Goal: Task Accomplishment & Management: Use online tool/utility

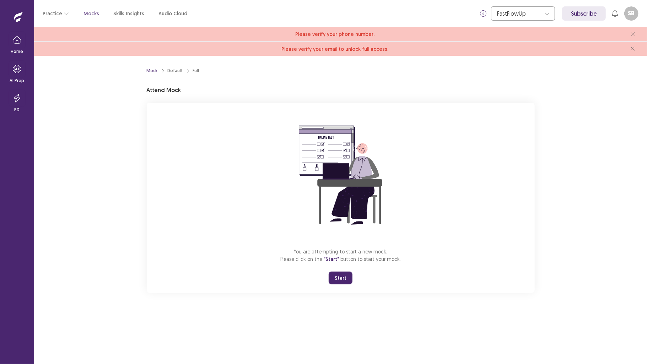
click at [345, 277] on button "Start" at bounding box center [340, 277] width 24 height 13
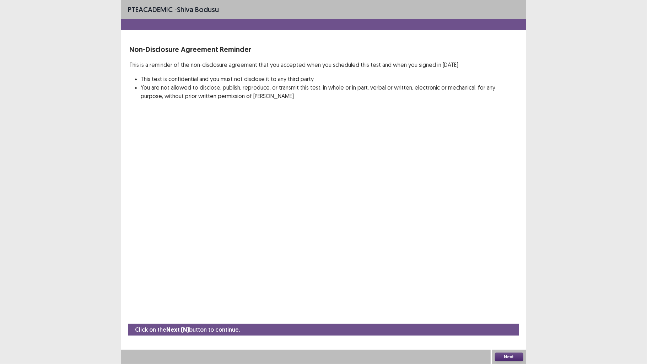
click at [513, 307] on button "Next" at bounding box center [509, 356] width 28 height 9
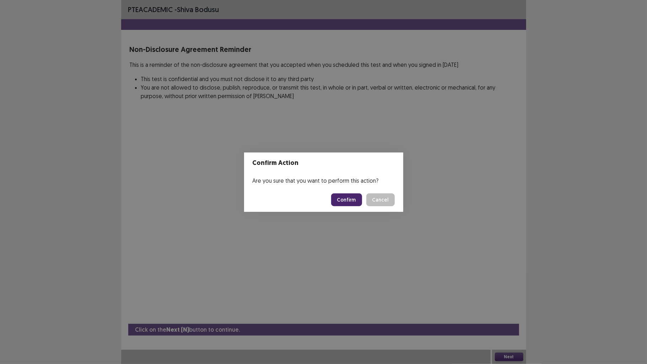
click at [347, 195] on button "Confirm" at bounding box center [346, 199] width 31 height 13
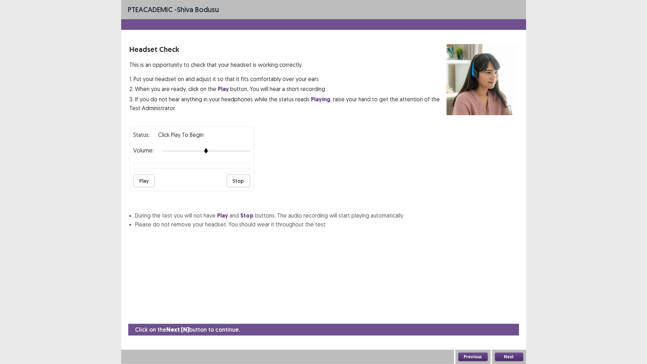
click at [144, 182] on button "Play" at bounding box center [143, 180] width 21 height 13
click at [516, 307] on button "Next" at bounding box center [509, 356] width 28 height 9
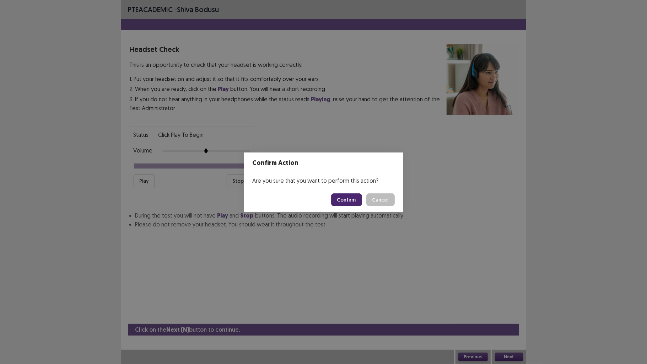
click at [344, 201] on button "Confirm" at bounding box center [346, 199] width 31 height 13
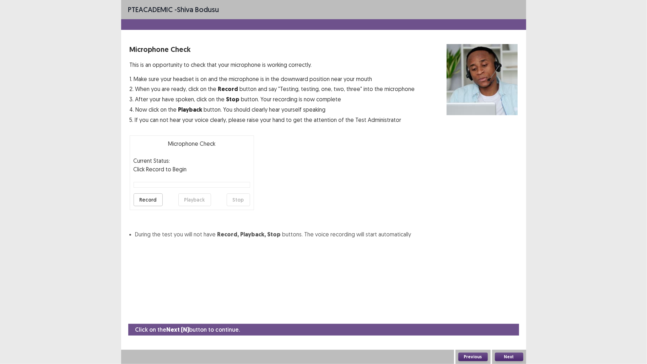
click at [148, 198] on button "Record" at bounding box center [147, 199] width 29 height 13
click at [241, 200] on button "Stop" at bounding box center [238, 199] width 23 height 13
click at [196, 194] on button "Playback" at bounding box center [194, 199] width 33 height 13
click at [503, 307] on button "Next" at bounding box center [509, 356] width 28 height 9
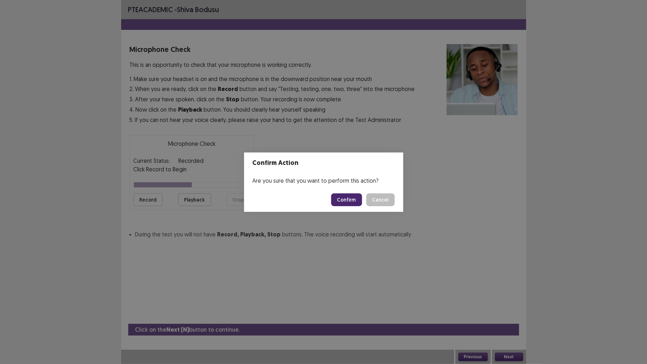
click at [347, 195] on button "Confirm" at bounding box center [346, 199] width 31 height 13
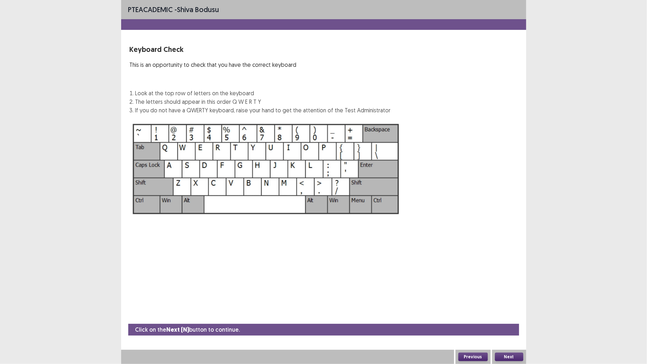
click at [320, 185] on img at bounding box center [266, 169] width 273 height 98
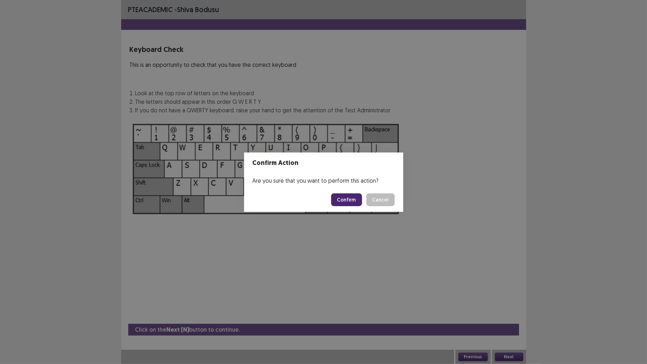
click at [353, 197] on button "Confirm" at bounding box center [346, 199] width 31 height 13
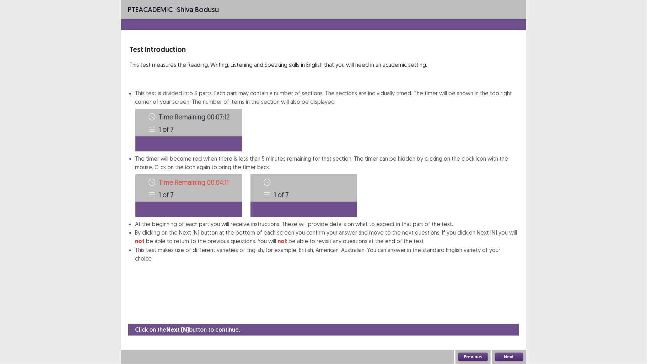
click at [512, 307] on button "Next" at bounding box center [509, 356] width 28 height 9
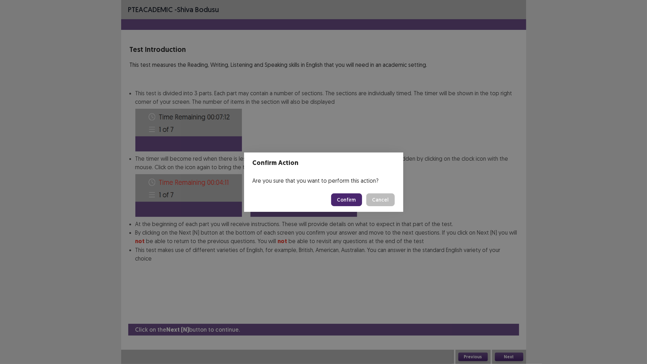
click at [341, 195] on button "Confirm" at bounding box center [346, 199] width 31 height 13
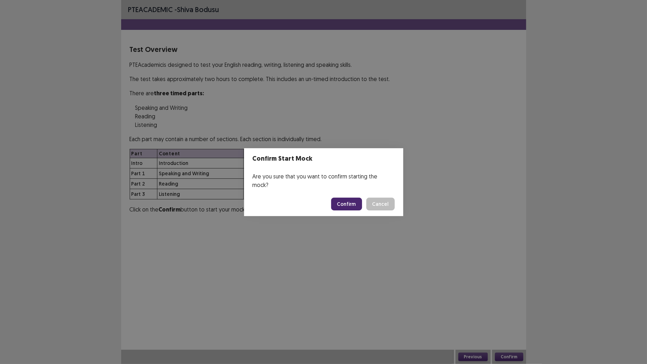
click at [341, 197] on button "Confirm" at bounding box center [346, 203] width 31 height 13
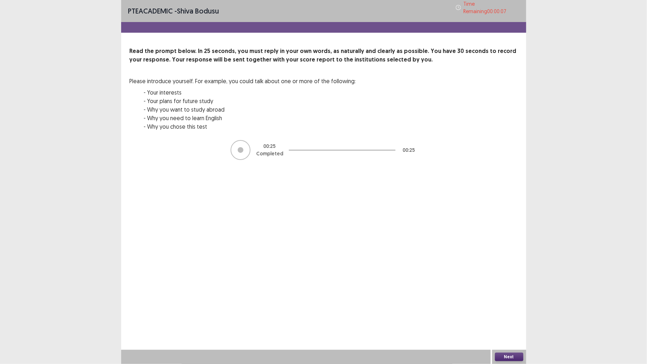
click at [516, 307] on button "Next" at bounding box center [509, 356] width 28 height 9
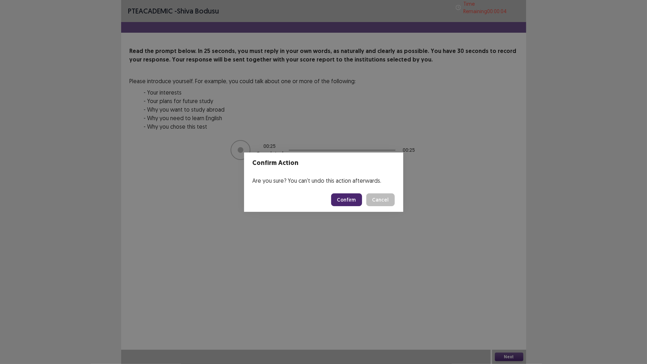
click at [338, 198] on button "Confirm" at bounding box center [346, 199] width 31 height 13
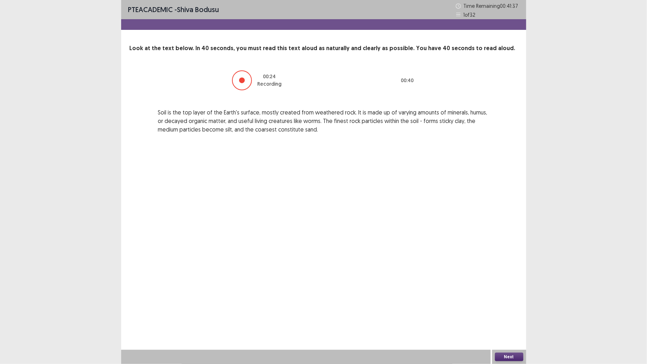
click at [512, 307] on button "Next" at bounding box center [509, 356] width 28 height 9
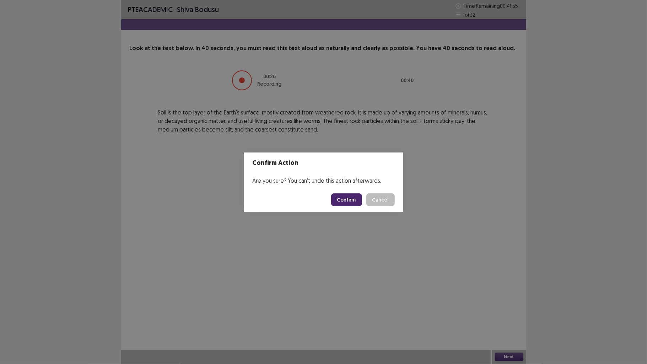
click at [353, 195] on button "Confirm" at bounding box center [346, 199] width 31 height 13
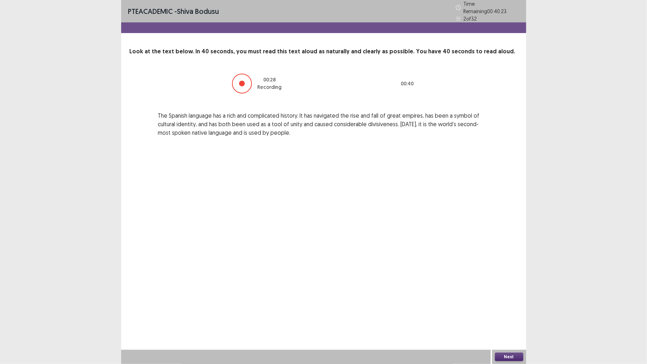
click at [502, 307] on button "Next" at bounding box center [509, 356] width 28 height 9
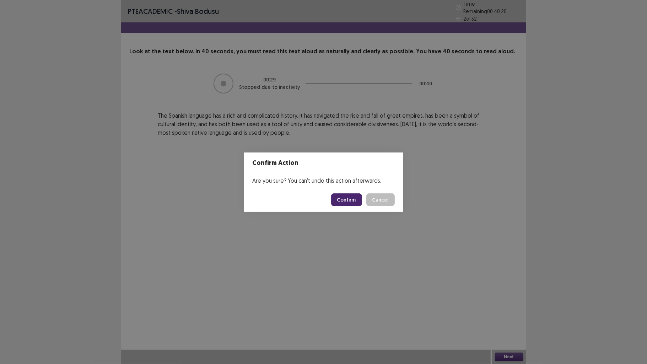
click at [345, 197] on button "Confirm" at bounding box center [346, 199] width 31 height 13
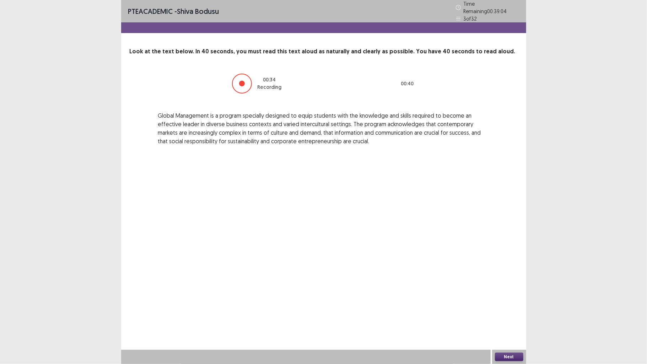
click at [502, 307] on button "Next" at bounding box center [509, 356] width 28 height 9
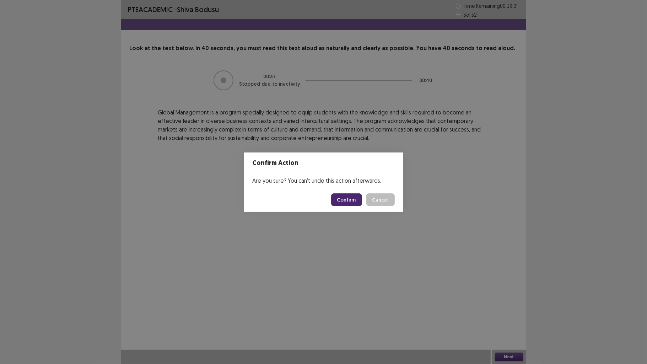
click at [342, 196] on button "Confirm" at bounding box center [346, 199] width 31 height 13
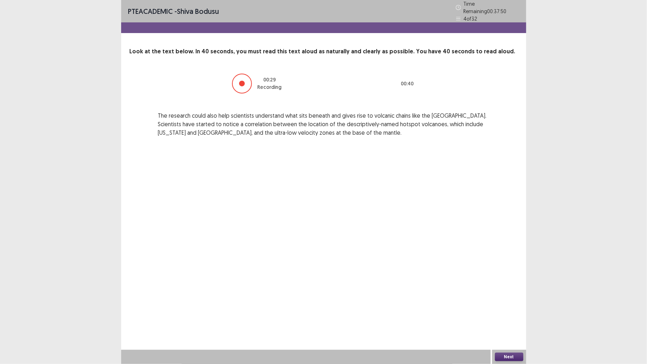
click at [503, 307] on button "Next" at bounding box center [509, 356] width 28 height 9
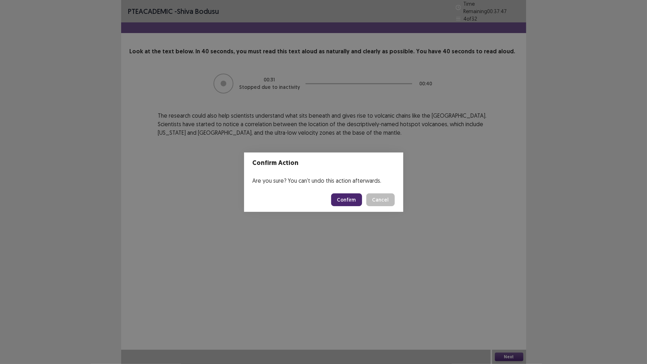
click at [351, 198] on button "Confirm" at bounding box center [346, 199] width 31 height 13
